Goal: Task Accomplishment & Management: Complete application form

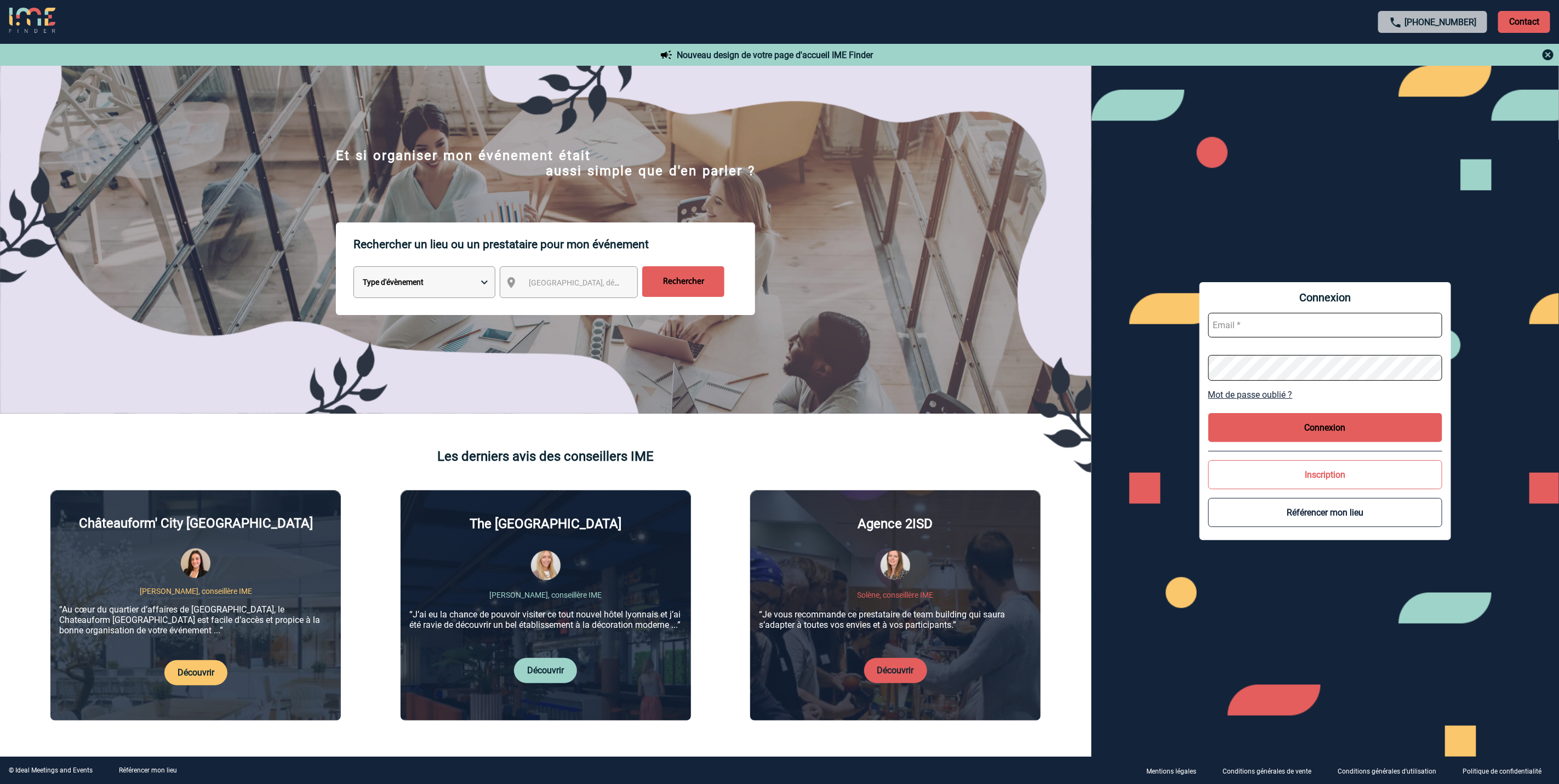
type input "[EMAIL_ADDRESS][DOMAIN_NAME]"
click at [1324, 415] on button "Connexion" at bounding box center [1325, 427] width 234 height 29
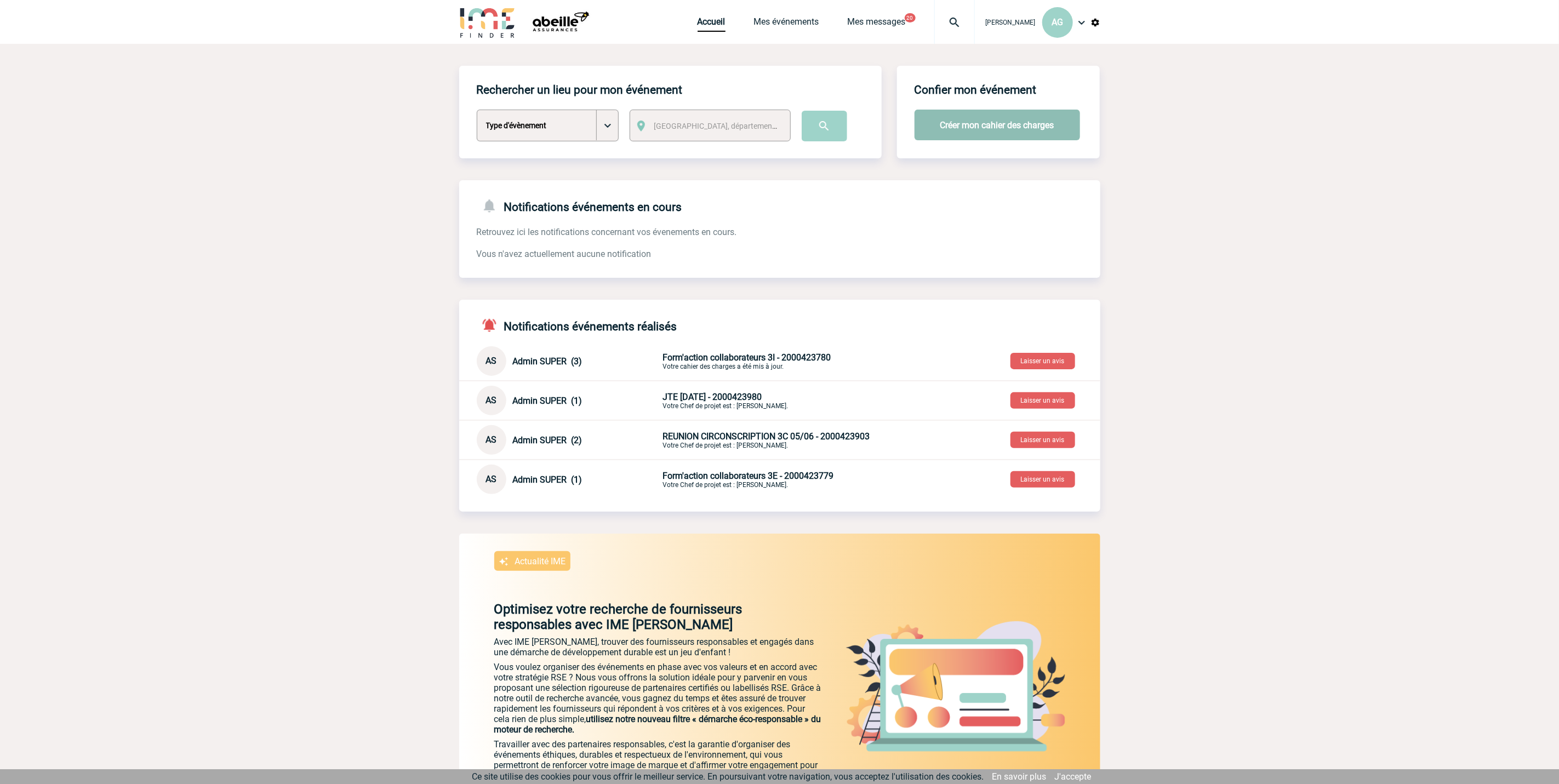
click at [983, 114] on button "Créer mon cahier des charges" at bounding box center [997, 124] width 165 height 30
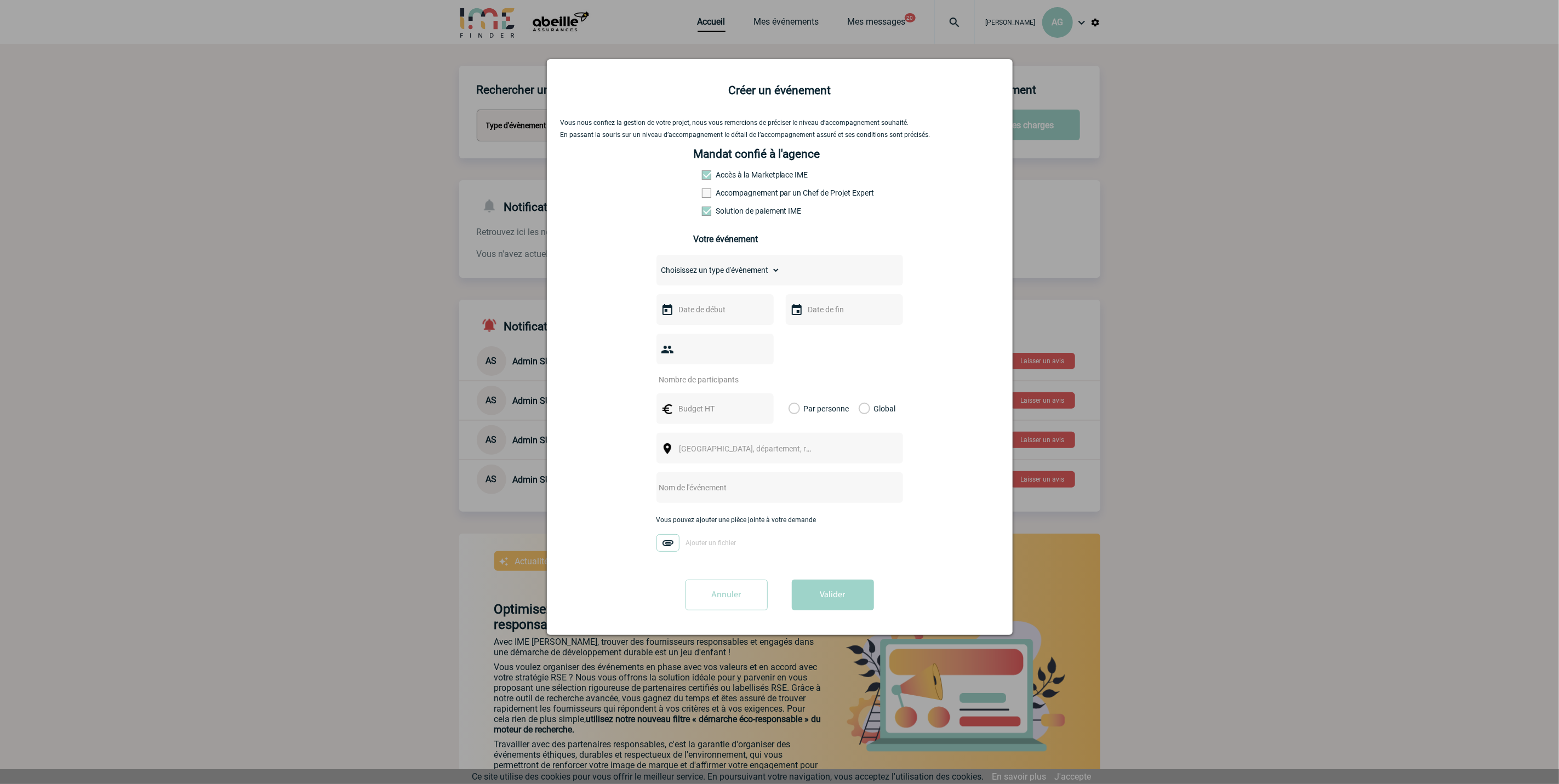
click at [775, 262] on div "Choisissez un type d'évènement Séminaire avec nuitée Séminaire sans nuitée Repa…" at bounding box center [780, 270] width 247 height 30
click at [767, 278] on select "Choisissez un type d'évènement Séminaire avec nuitée Séminaire sans nuitée Repa…" at bounding box center [718, 270] width 124 height 16
select select "3"
click at [657, 266] on select "Choisissez un type d'évènement Séminaire avec nuitée Séminaire sans nuitée Repa…" at bounding box center [718, 270] width 124 height 16
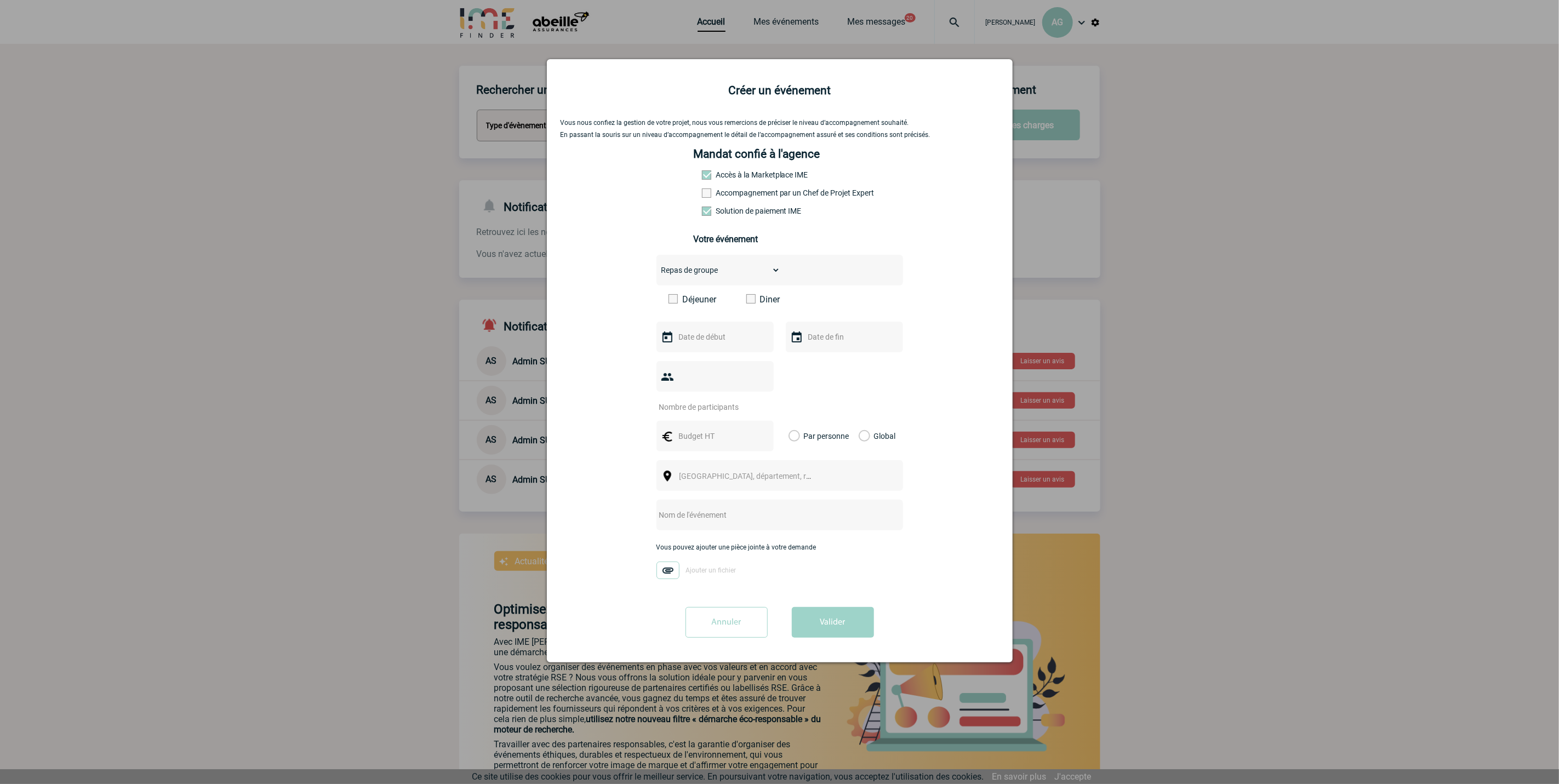
click at [675, 304] on span at bounding box center [673, 299] width 10 height 10
click at [0, 0] on input "Déjeuner" at bounding box center [0, 0] width 0 height 0
click at [692, 342] on input "text" at bounding box center [714, 336] width 76 height 14
click at [816, 357] on span "Suivant" at bounding box center [818, 359] width 9 height 9
click at [730, 402] on link "3" at bounding box center [732, 402] width 20 height 20
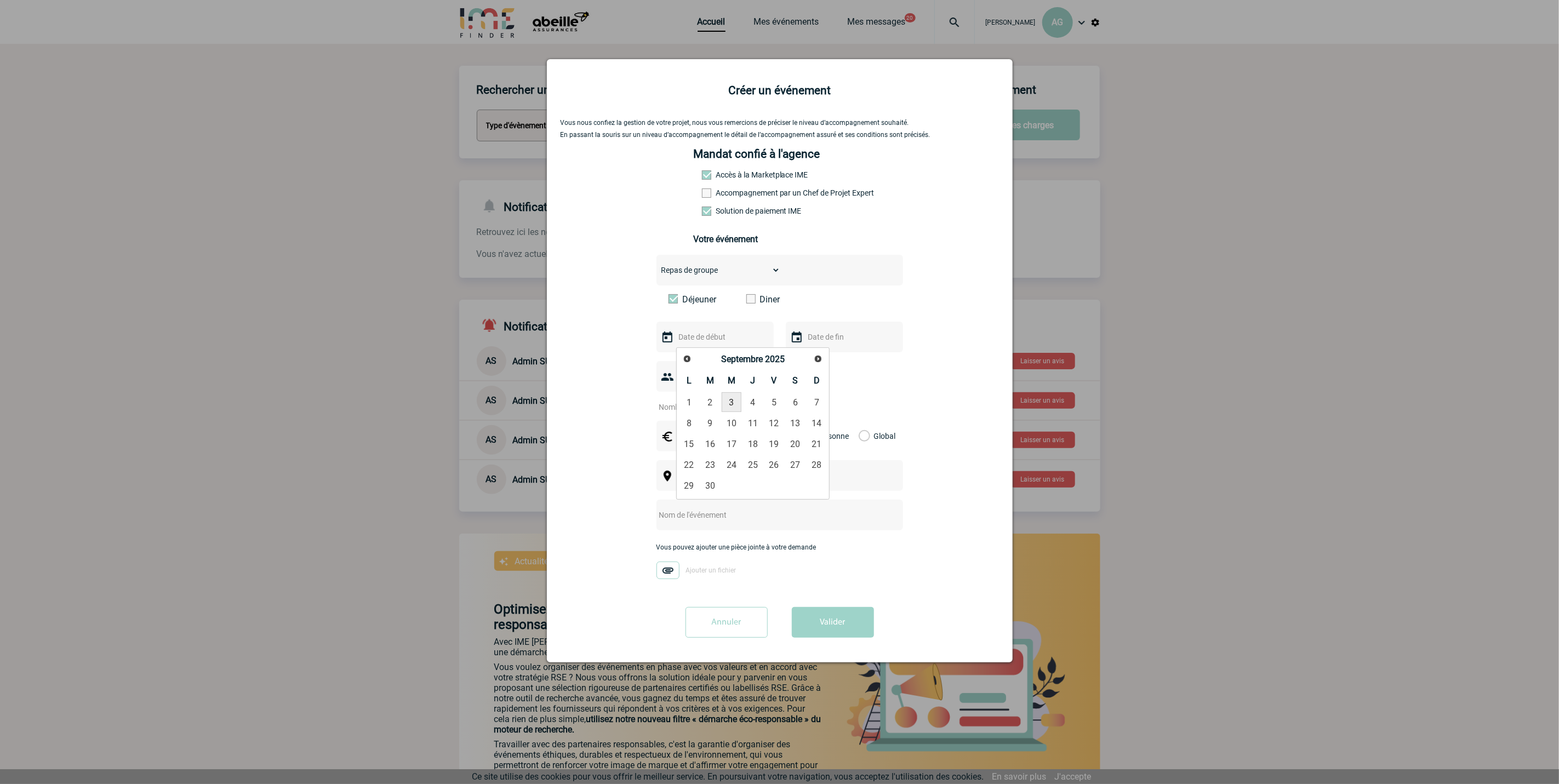
type input "03-09-2025"
click at [814, 337] on input "text" at bounding box center [844, 336] width 76 height 14
click at [861, 394] on link "3" at bounding box center [861, 402] width 20 height 20
type input "03-09-2025"
drag, startPoint x: 722, startPoint y: 376, endPoint x: 714, endPoint y: 385, distance: 12.0
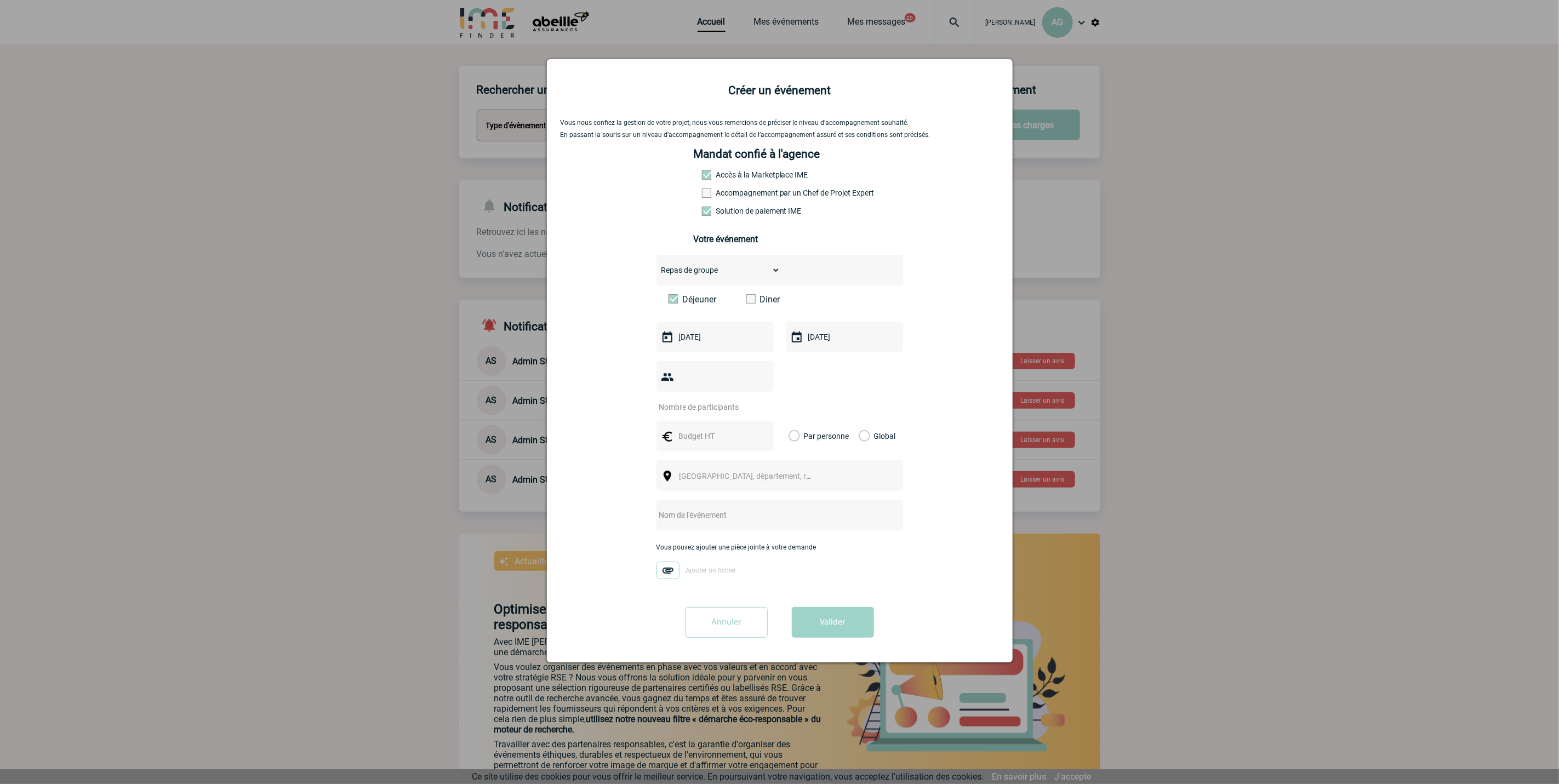
click at [722, 376] on div at bounding box center [715, 376] width 117 height 30
click at [707, 408] on input "number" at bounding box center [708, 407] width 103 height 14
click at [707, 438] on input "text" at bounding box center [714, 436] width 76 height 14
type input "35"
click at [795, 433] on label "Par personne" at bounding box center [795, 436] width 12 height 30
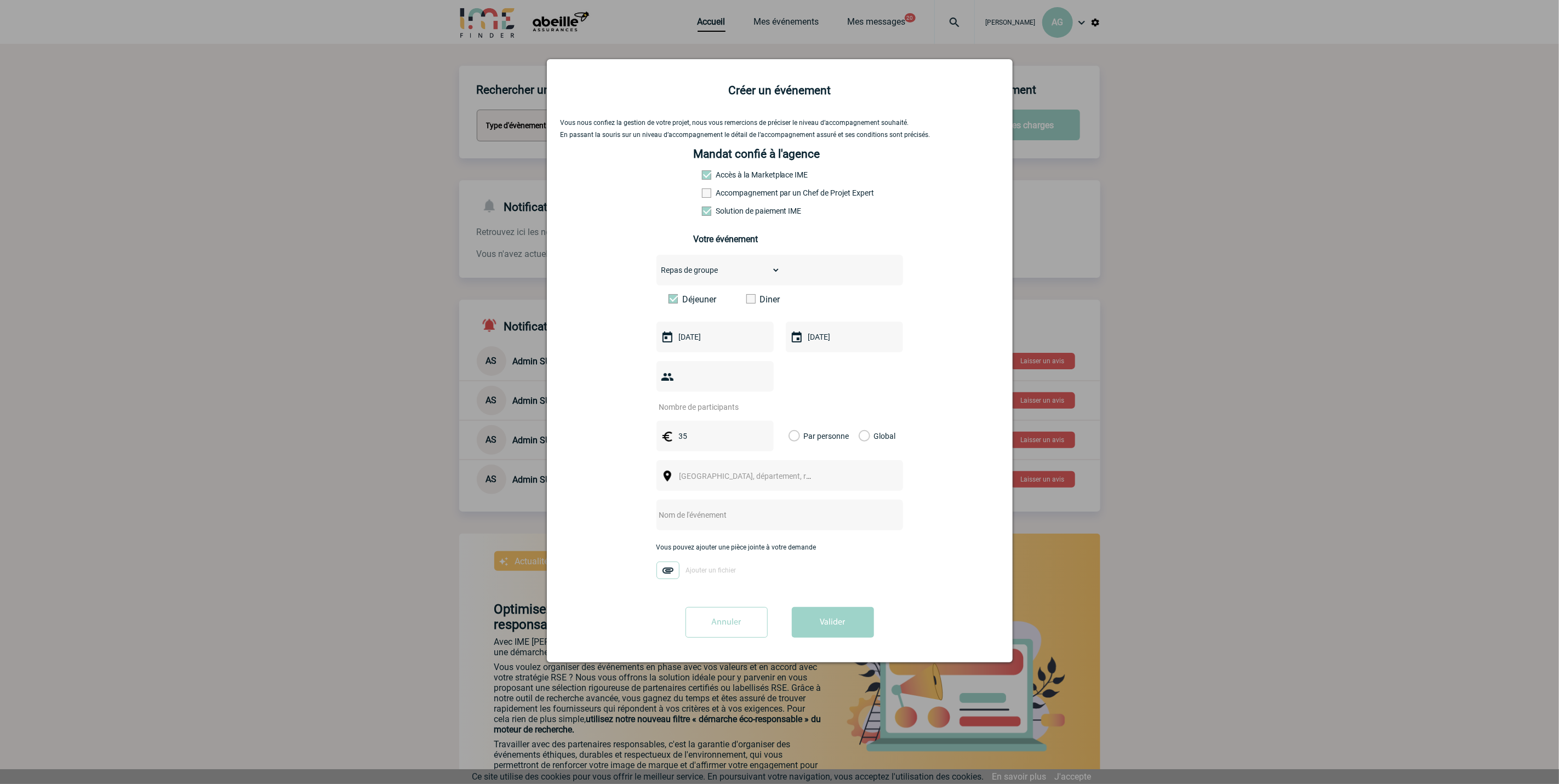
click at [0, 0] on input "Par personne" at bounding box center [0, 0] width 0 height 0
click at [705, 406] on input "number" at bounding box center [708, 407] width 103 height 14
type input "15"
click at [713, 468] on div "[GEOGRAPHIC_DATA], département, région..." at bounding box center [780, 475] width 247 height 30
click at [715, 479] on span "[GEOGRAPHIC_DATA], département, région..." at bounding box center [756, 476] width 153 height 9
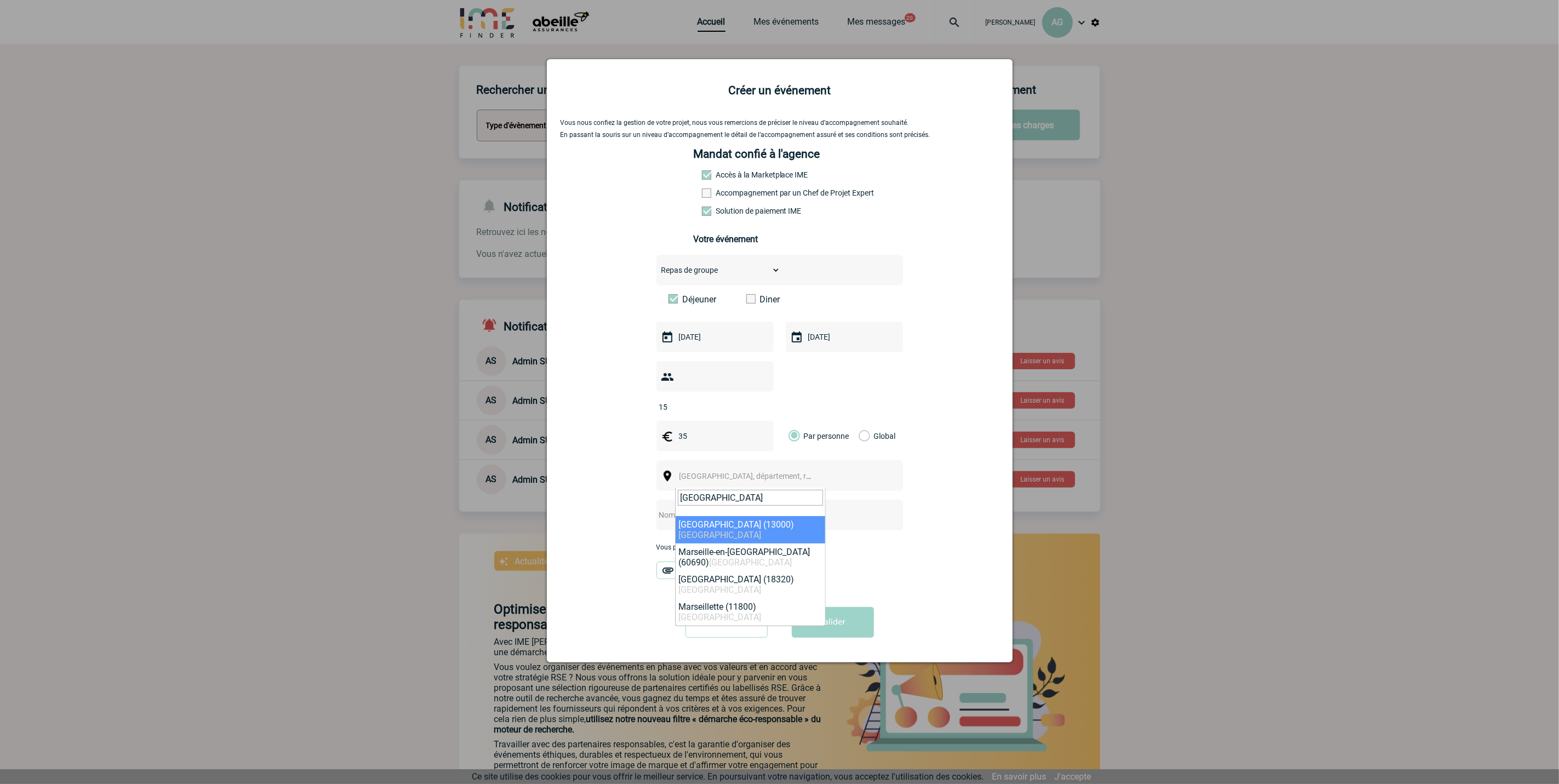
type input "MARSEILLE"
select select "7321"
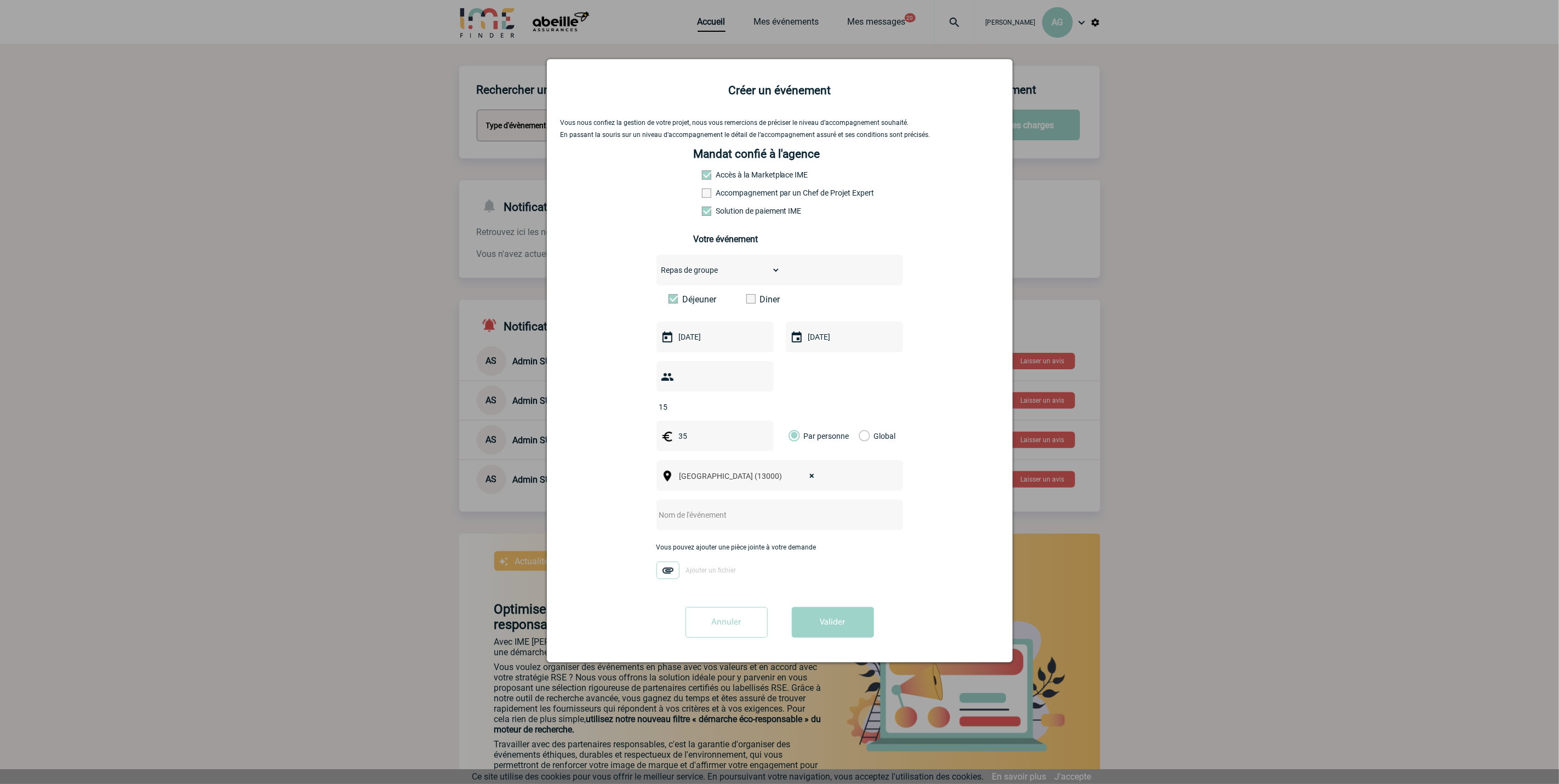
click at [709, 522] on input "text" at bounding box center [765, 514] width 217 height 14
click at [692, 515] on input "text" at bounding box center [765, 514] width 217 height 14
type input "FORMATION TNS MARSEILLE 03/09"
click at [680, 413] on input "15" at bounding box center [708, 407] width 103 height 14
type input "17"
